Goal: Task Accomplishment & Management: Manage account settings

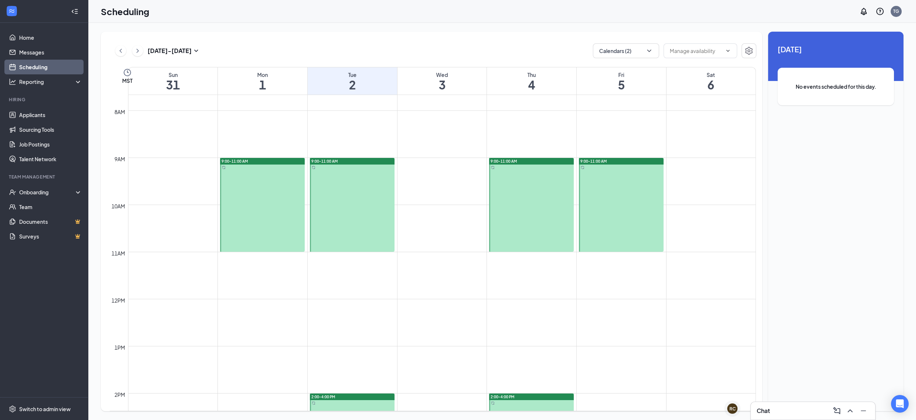
scroll to position [361, 0]
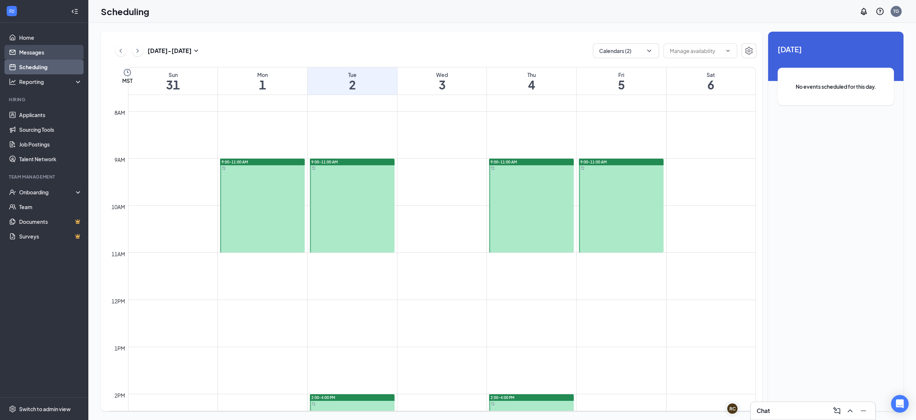
click at [37, 49] on link "Messages" at bounding box center [50, 52] width 63 height 15
click at [40, 63] on link "Scheduling" at bounding box center [50, 67] width 63 height 15
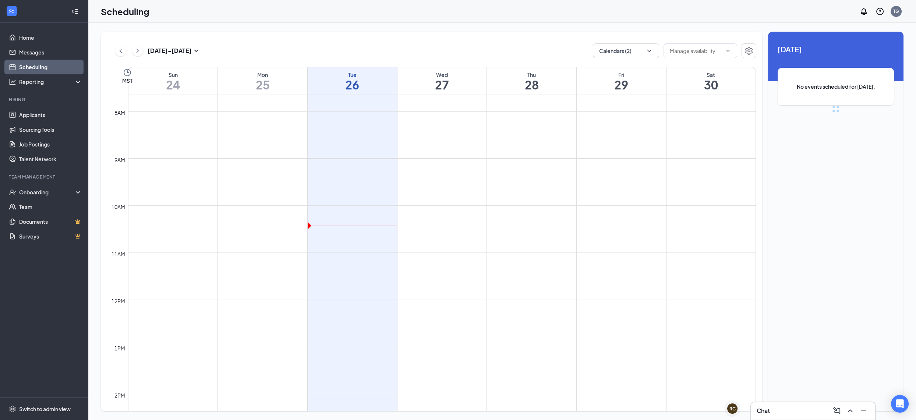
scroll to position [361, 0]
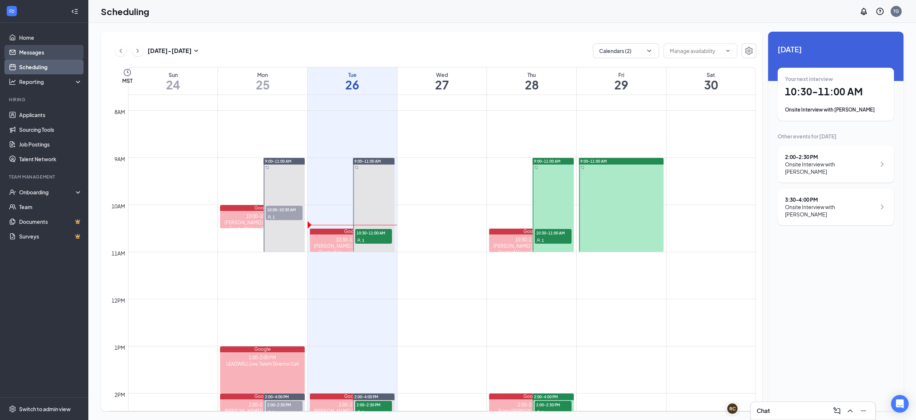
click at [42, 54] on link "Messages" at bounding box center [50, 52] width 63 height 15
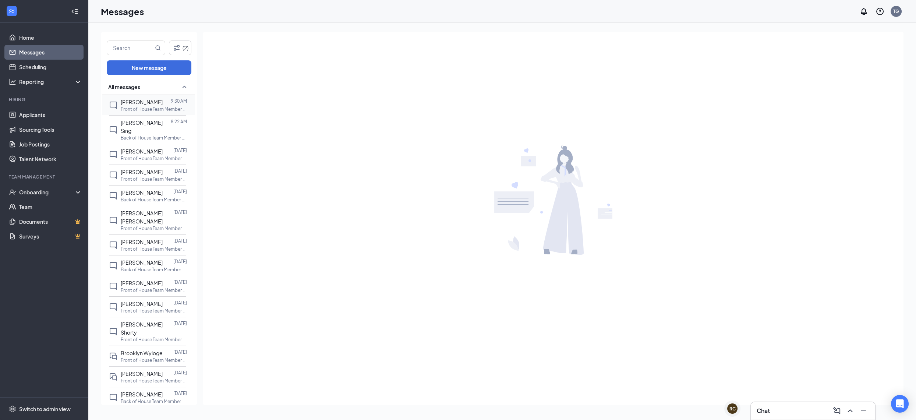
click at [125, 109] on p "Front of House Team Member at [PERSON_NAME] Festival" at bounding box center [154, 109] width 66 height 6
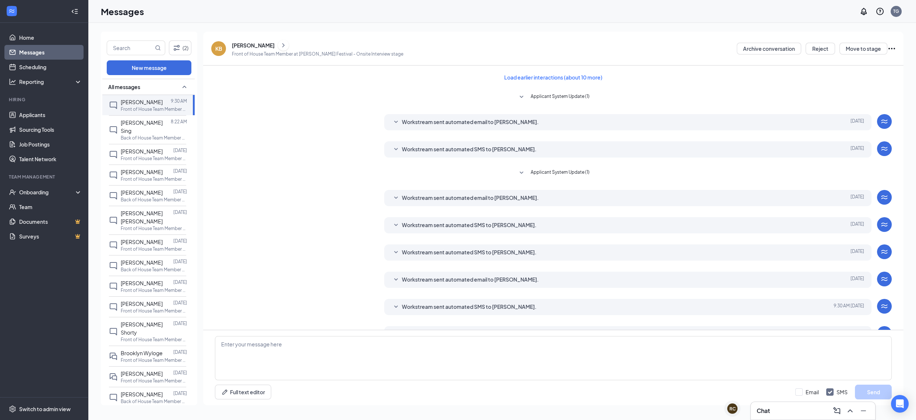
scroll to position [19, 0]
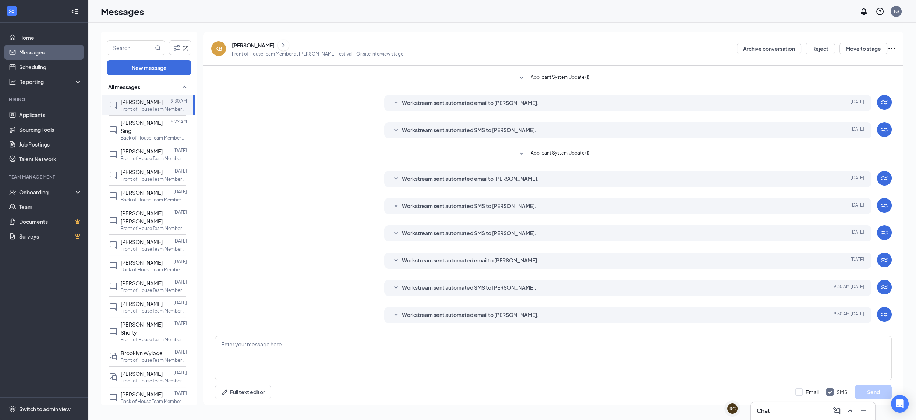
click at [478, 313] on span "Workstream sent automated email to [PERSON_NAME]." at bounding box center [470, 315] width 137 height 9
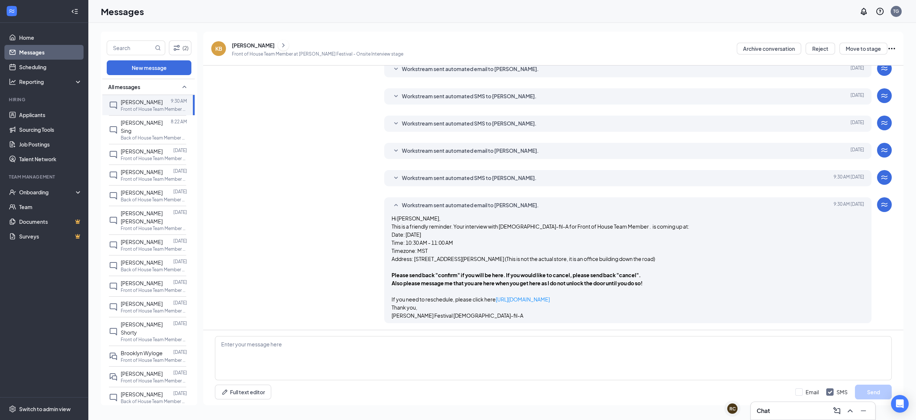
click at [513, 200] on div "Workstream sent automated email to [PERSON_NAME]. [DATE] 9:30 AM Hi [PERSON_NAM…" at bounding box center [627, 260] width 487 height 126
click at [512, 205] on span "Workstream sent automated email to [PERSON_NAME]." at bounding box center [470, 205] width 137 height 9
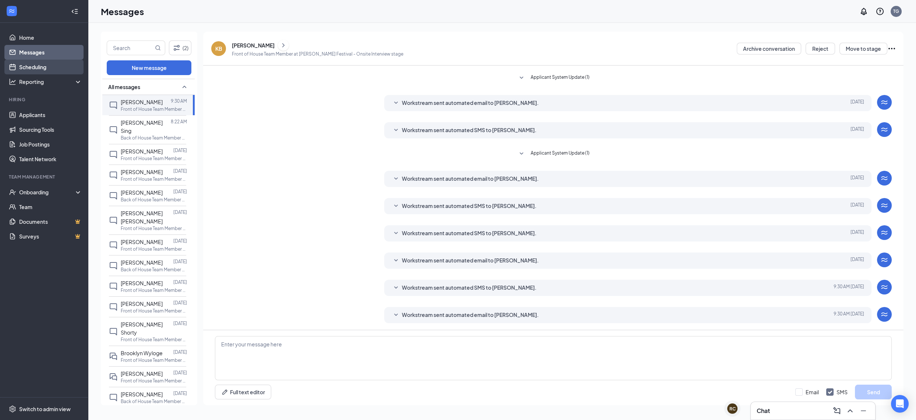
click at [64, 69] on link "Scheduling" at bounding box center [50, 67] width 63 height 15
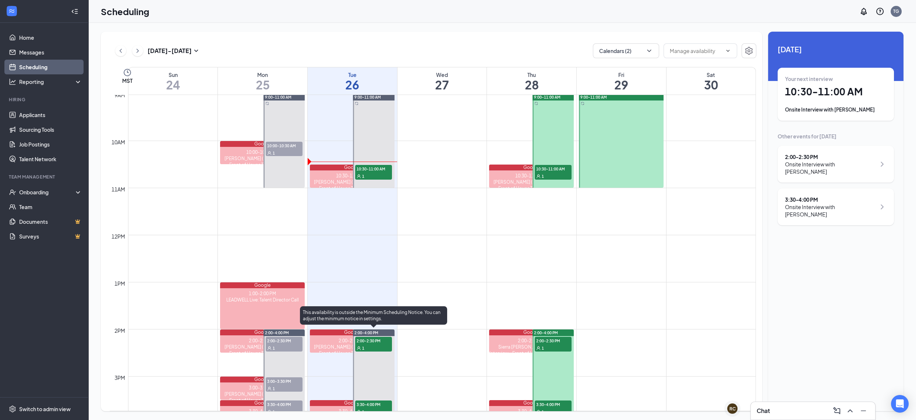
scroll to position [456, 0]
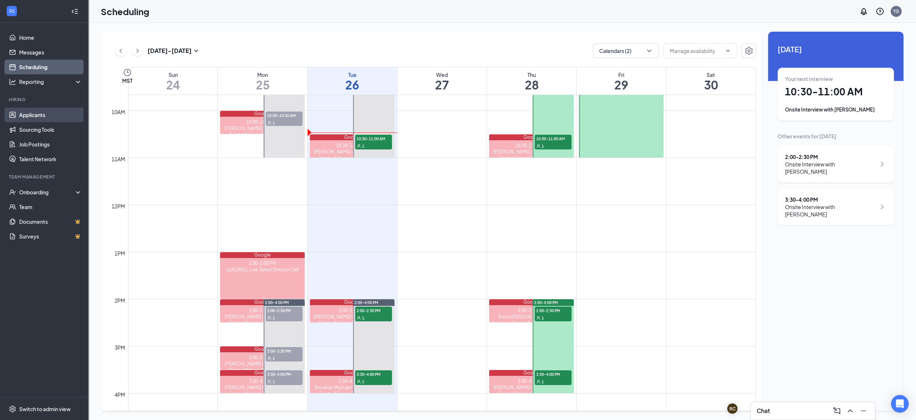
click at [61, 118] on link "Applicants" at bounding box center [50, 114] width 63 height 15
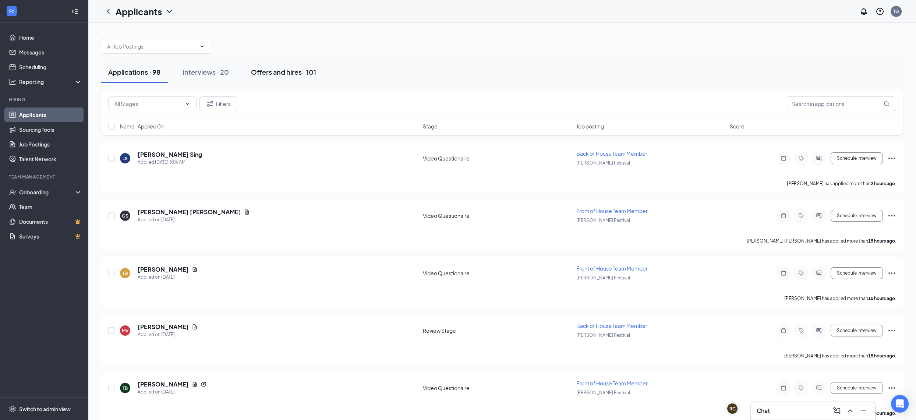
click at [309, 74] on div "Offers and hires · 101" at bounding box center [283, 71] width 65 height 9
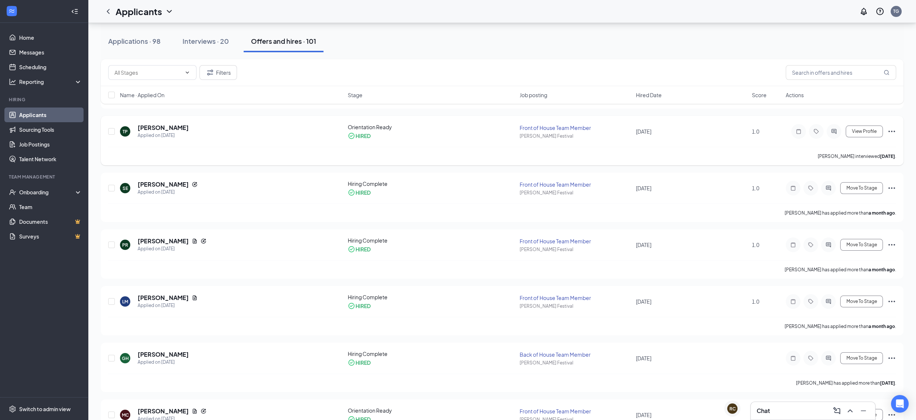
scroll to position [541, 0]
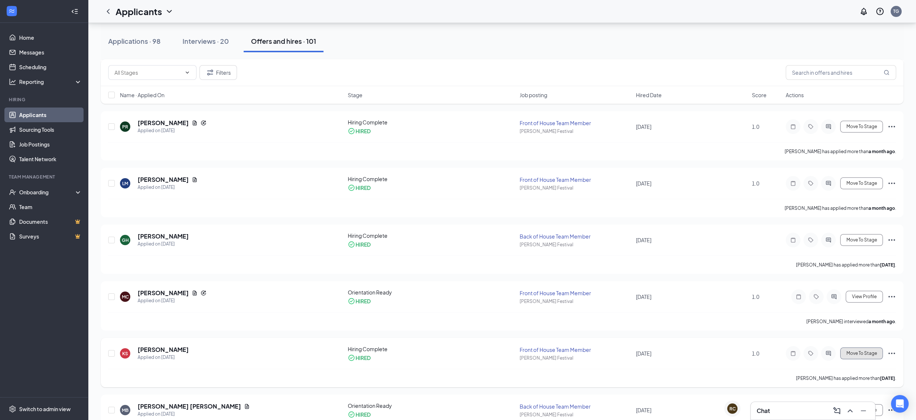
click at [863, 351] on span "Move To Stage" at bounding box center [861, 353] width 31 height 5
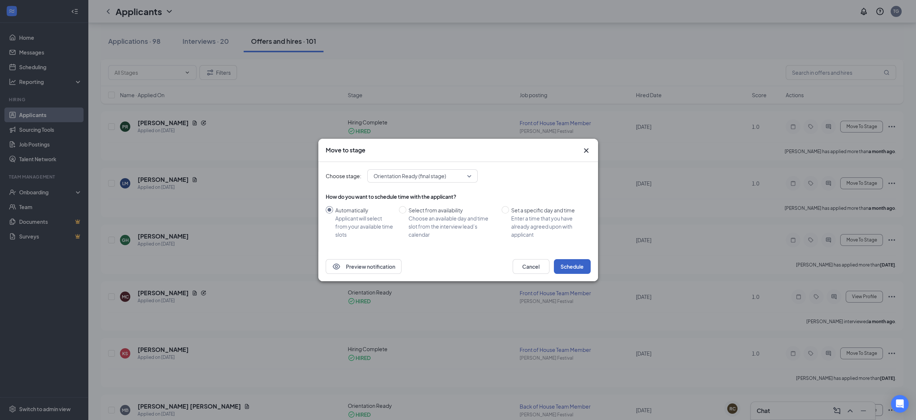
click at [583, 265] on button "Schedule" at bounding box center [572, 266] width 37 height 15
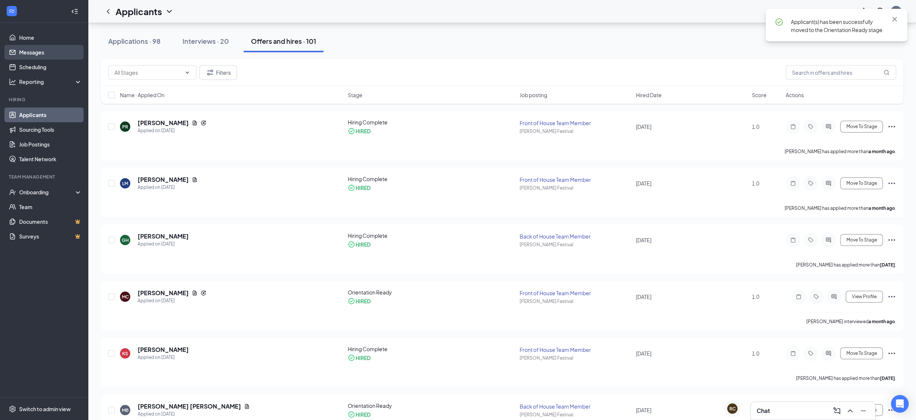
click at [57, 56] on link "Messages" at bounding box center [50, 52] width 63 height 15
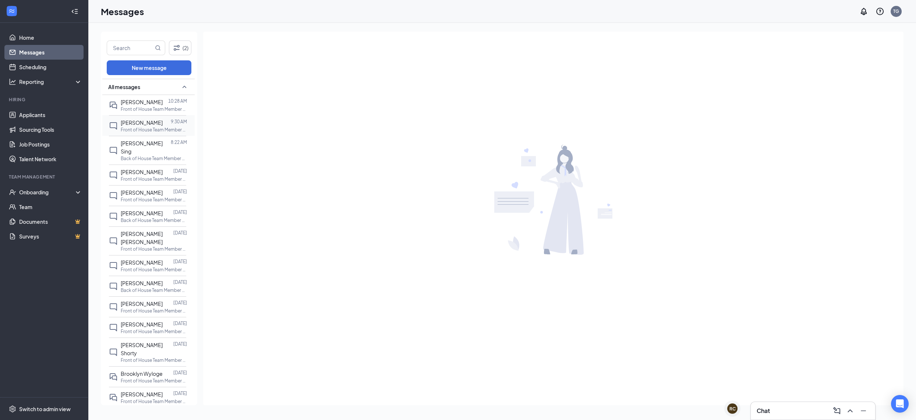
click at [150, 128] on p "Front of House Team Member at [PERSON_NAME] Festival" at bounding box center [154, 130] width 66 height 6
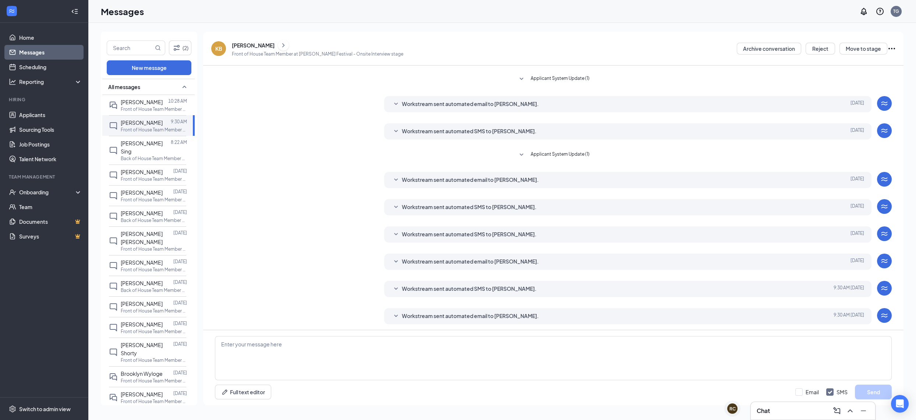
scroll to position [19, 0]
click at [278, 44] on button at bounding box center [283, 45] width 11 height 11
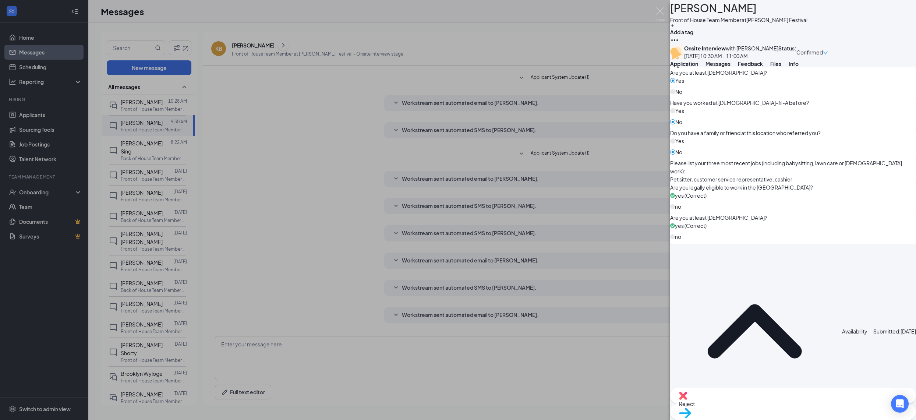
scroll to position [354, 0]
click at [662, 13] on img at bounding box center [659, 14] width 9 height 14
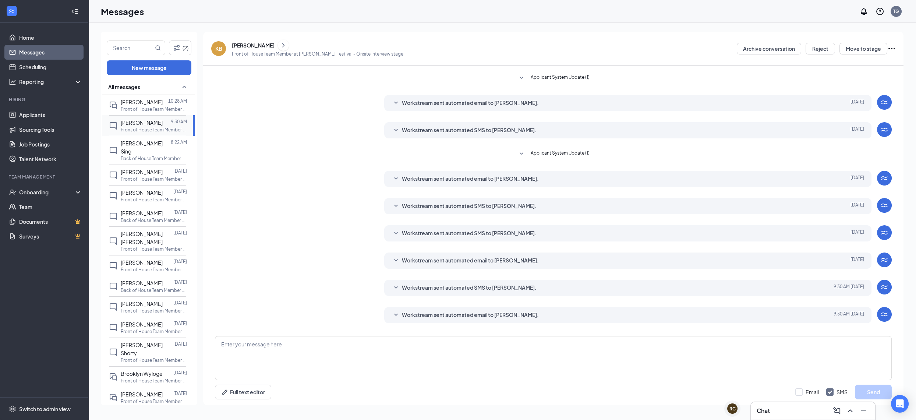
click at [169, 123] on div at bounding box center [167, 122] width 8 height 8
click at [466, 288] on span "Workstream sent automated SMS to [PERSON_NAME]." at bounding box center [469, 287] width 135 height 9
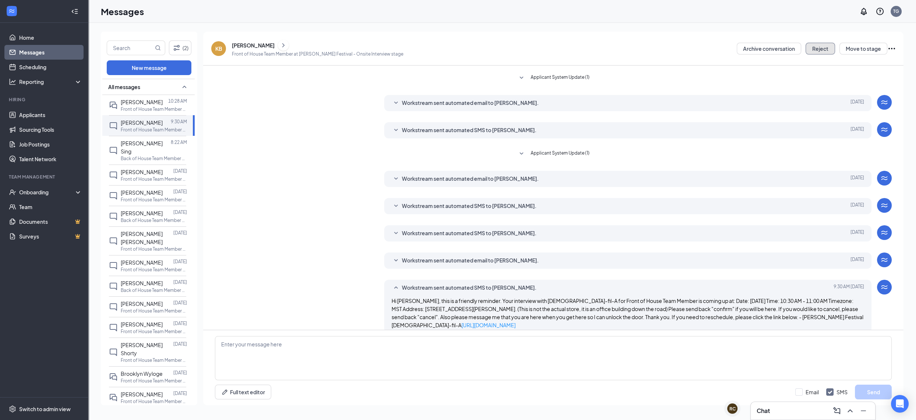
click at [826, 48] on button "Reject" at bounding box center [819, 49] width 29 height 12
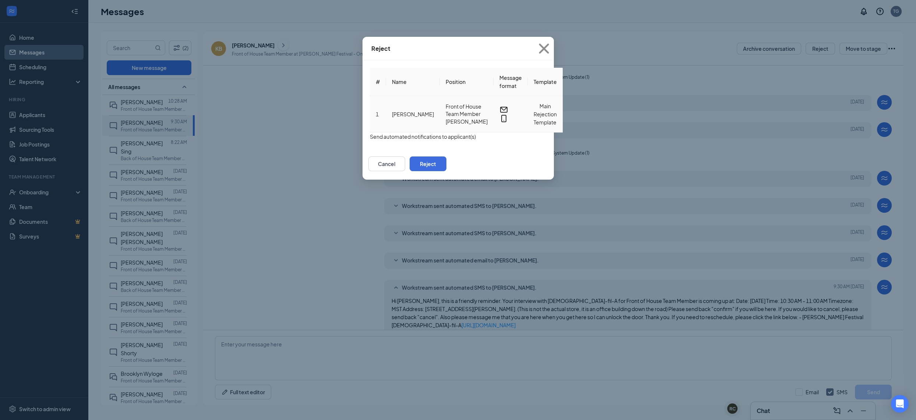
click at [555, 109] on span "Main Rejection Template" at bounding box center [545, 114] width 23 height 23
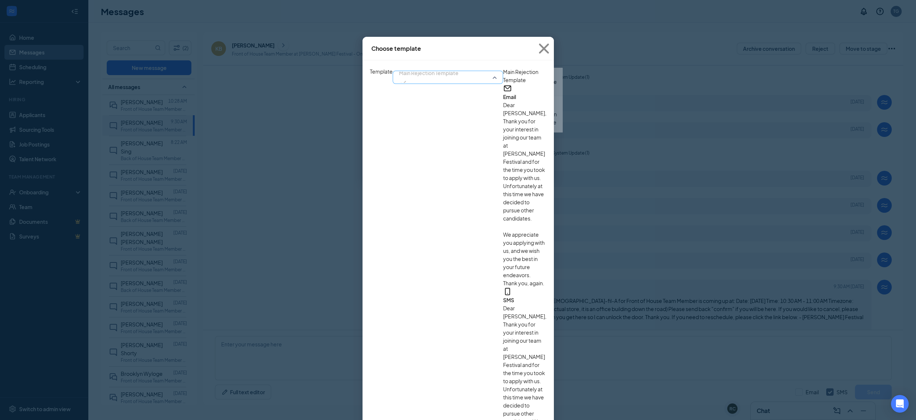
click at [399, 78] on span "Main Rejection Template" at bounding box center [429, 72] width 60 height 11
click at [374, 104] on span "No Show Template" at bounding box center [396, 100] width 45 height 8
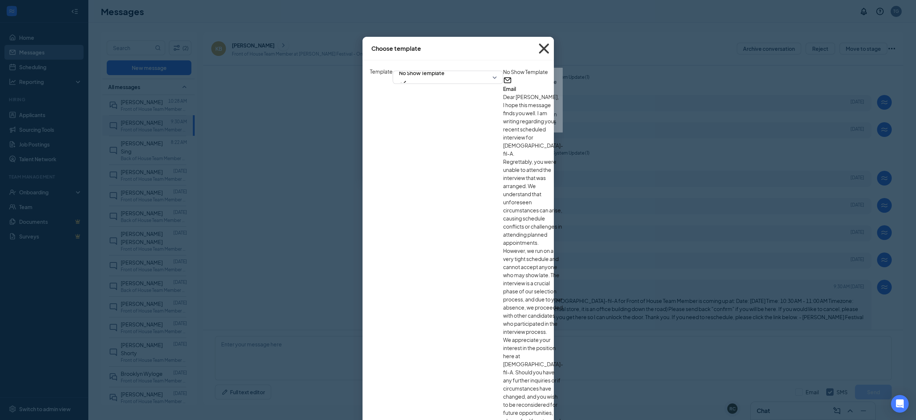
click at [554, 43] on span "Close" at bounding box center [544, 49] width 20 height 20
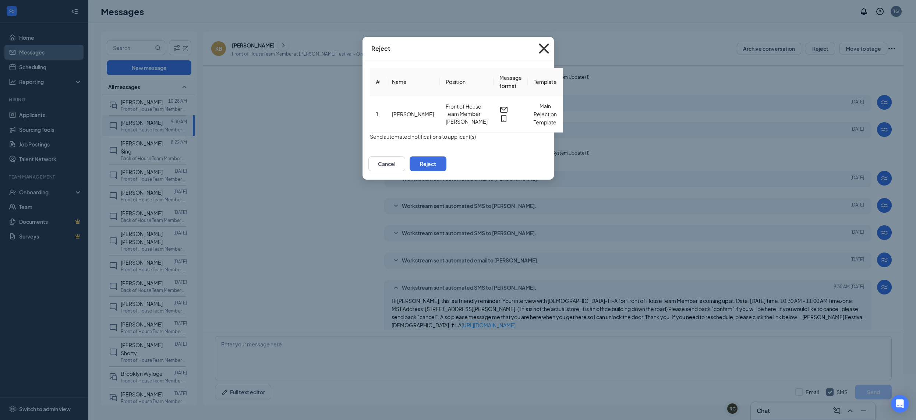
drag, startPoint x: 586, startPoint y: 47, endPoint x: 368, endPoint y: 52, distance: 217.5
click at [554, 47] on icon "Cross" at bounding box center [544, 49] width 20 height 20
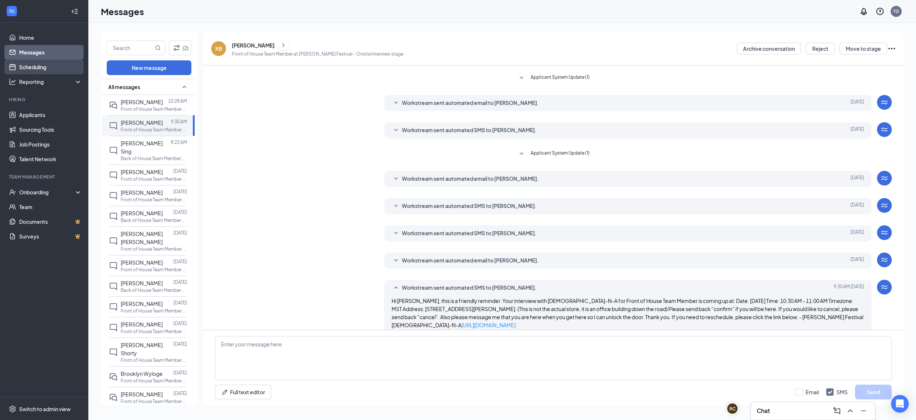
click at [40, 67] on link "Scheduling" at bounding box center [50, 67] width 63 height 15
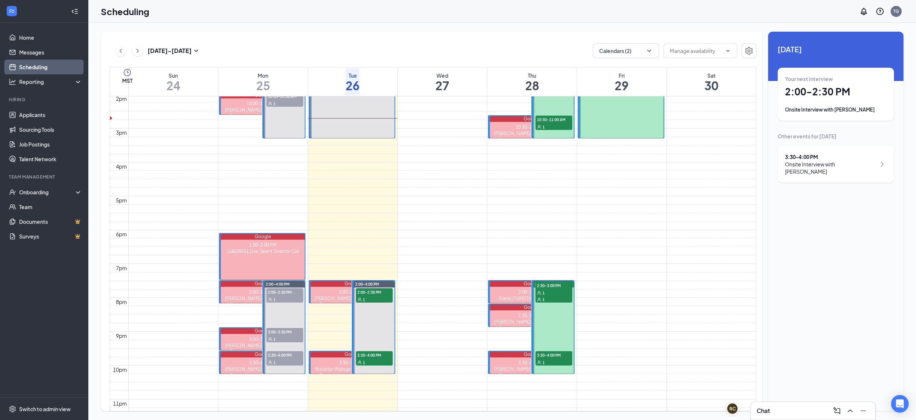
scroll to position [478, 0]
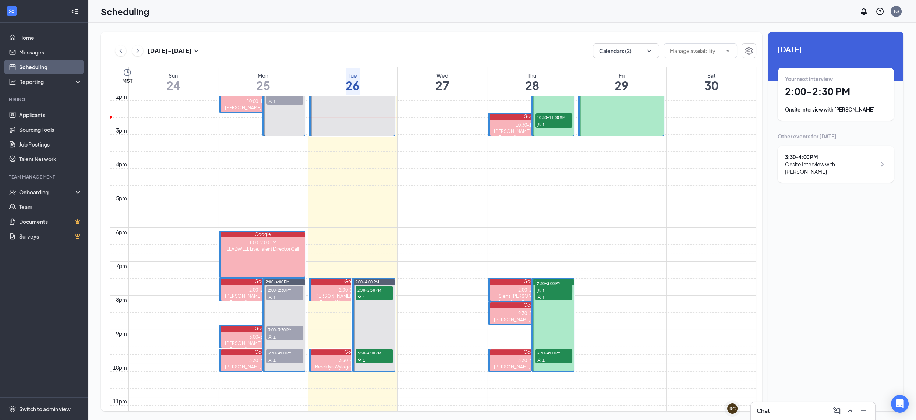
click at [561, 290] on span "2:00-2:30 PM" at bounding box center [553, 289] width 37 height 7
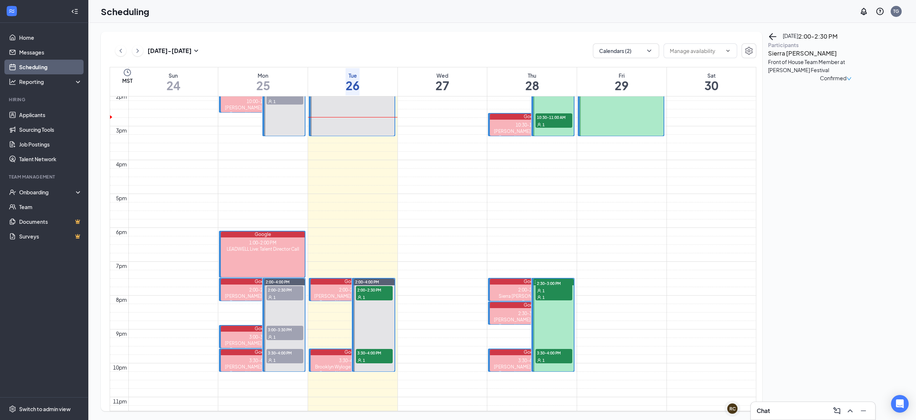
scroll to position [464, 0]
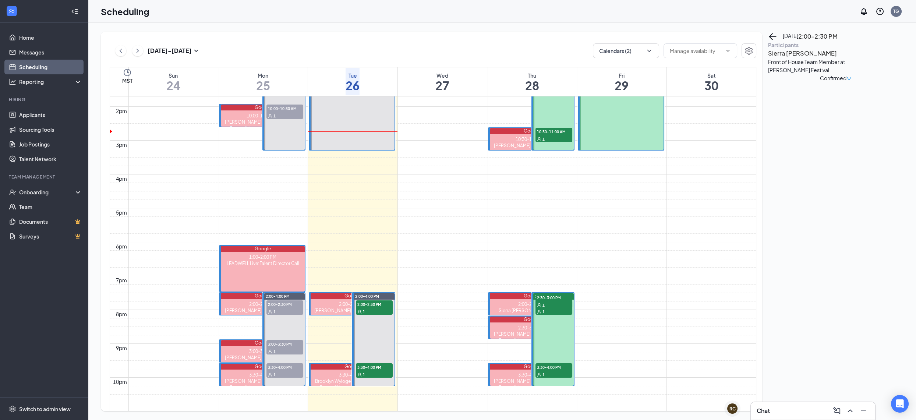
click at [559, 301] on span "2:30-3:00 PM" at bounding box center [553, 297] width 37 height 7
click at [846, 82] on span "Confirmed" at bounding box center [833, 78] width 26 height 8
click at [856, 143] on span "Mark as no-show" at bounding box center [846, 147] width 50 height 8
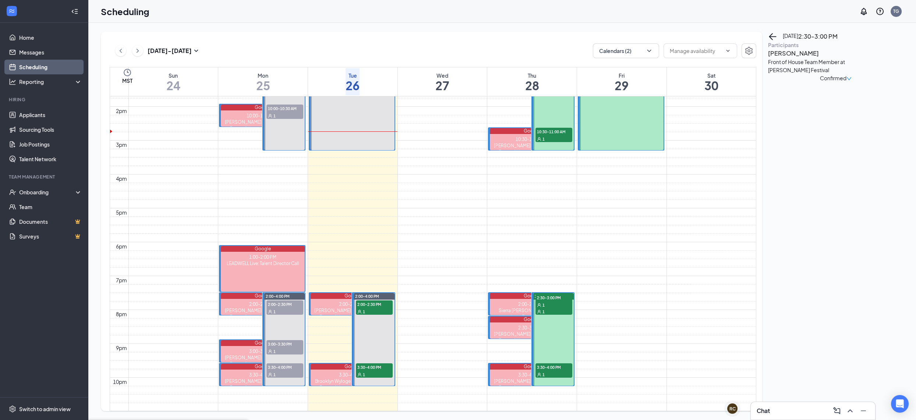
checkbox input "true"
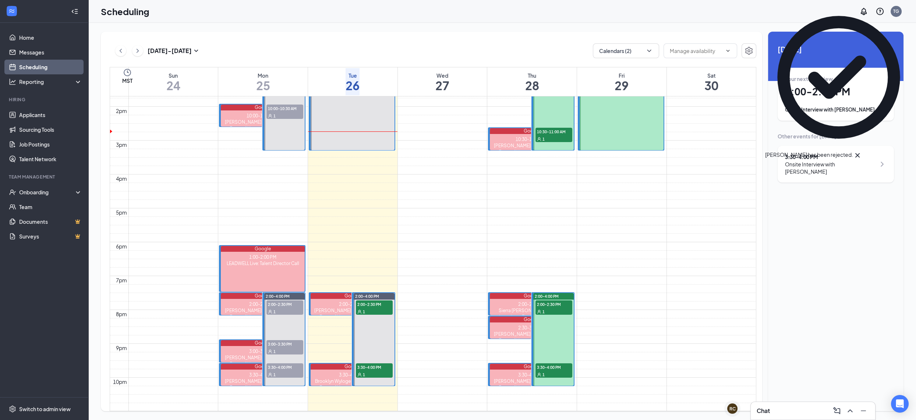
click at [41, 66] on link "Scheduling" at bounding box center [50, 67] width 63 height 15
